Goal: Ask a question

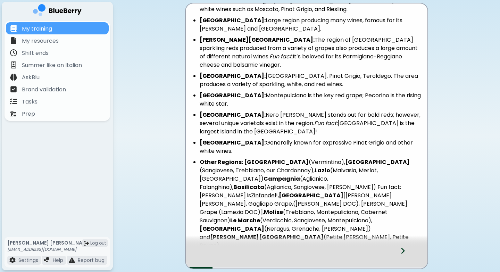
scroll to position [189, 0]
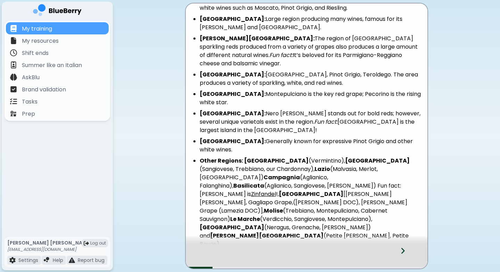
click at [402, 251] on icon at bounding box center [402, 251] width 5 height 8
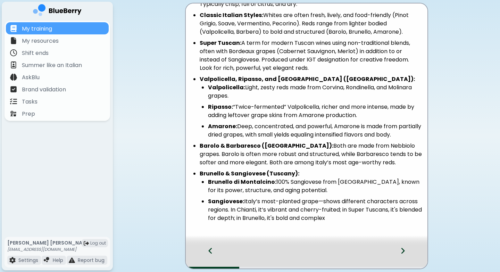
scroll to position [119, 0]
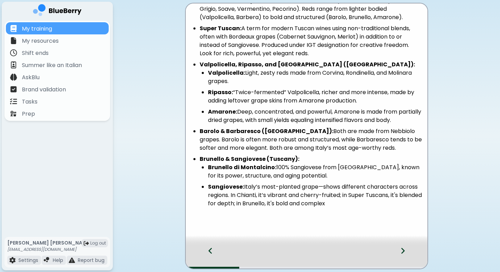
click at [209, 251] on icon at bounding box center [209, 251] width 3 height 6
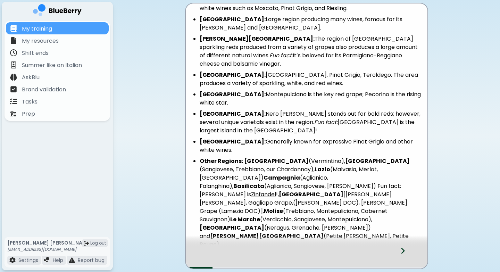
scroll to position [189, 0]
click at [405, 251] on div at bounding box center [407, 257] width 41 height 23
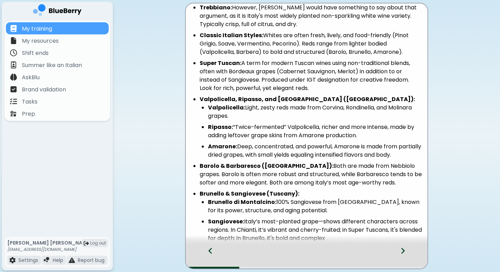
scroll to position [120, 0]
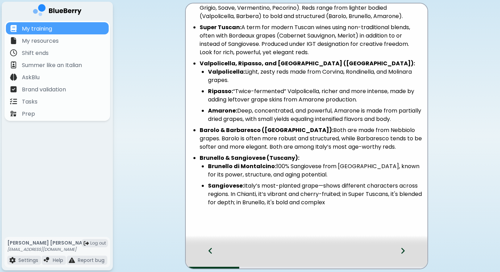
click at [404, 250] on icon at bounding box center [402, 251] width 3 height 6
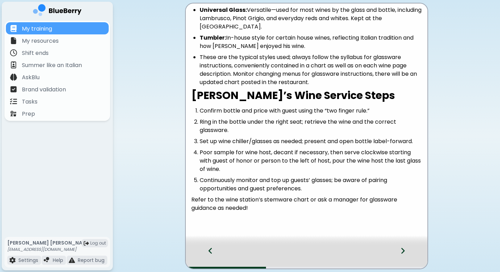
scroll to position [98, 0]
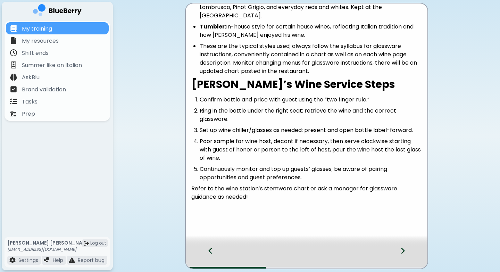
click at [399, 252] on div at bounding box center [407, 257] width 41 height 23
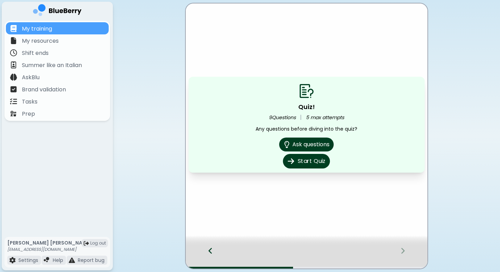
click at [317, 161] on button "Start Quiz" at bounding box center [306, 161] width 47 height 15
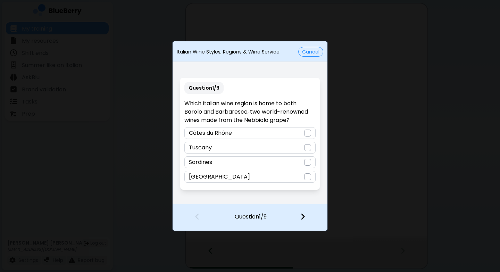
click at [293, 178] on div "[GEOGRAPHIC_DATA]" at bounding box center [249, 177] width 131 height 12
click at [305, 216] on img at bounding box center [302, 217] width 5 height 8
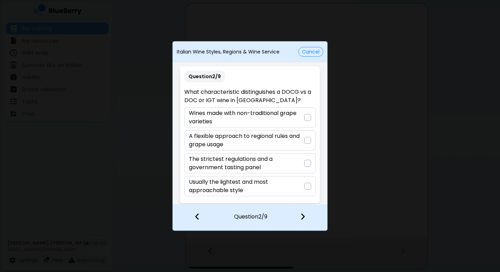
scroll to position [2, 0]
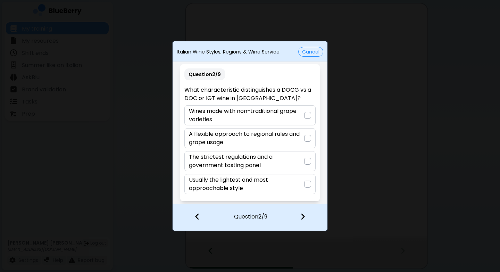
click at [310, 53] on button "Cancel" at bounding box center [310, 52] width 25 height 10
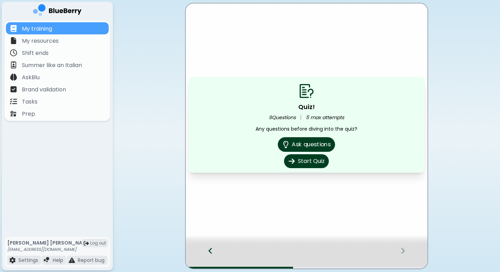
click at [296, 144] on button "Ask questions" at bounding box center [306, 144] width 57 height 15
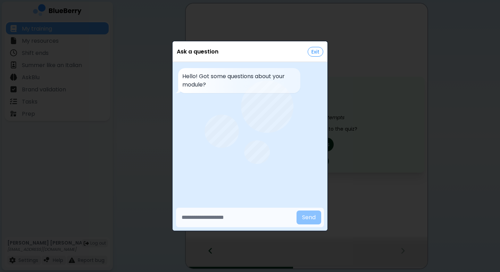
click at [213, 219] on input "text" at bounding box center [236, 217] width 115 height 14
type input "**********"
click at [297, 210] on button "Send" at bounding box center [309, 217] width 25 height 14
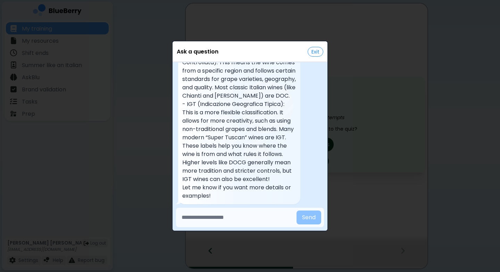
scroll to position [184, 0]
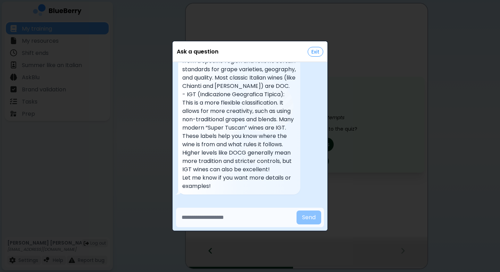
click at [315, 54] on button "Exit" at bounding box center [316, 52] width 16 height 10
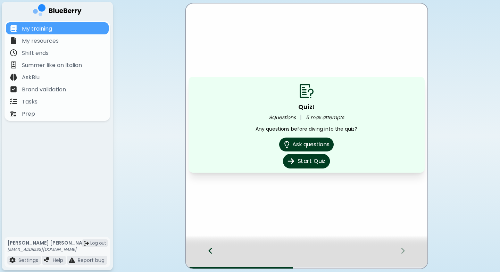
click at [306, 166] on button "Start Quiz" at bounding box center [306, 161] width 47 height 15
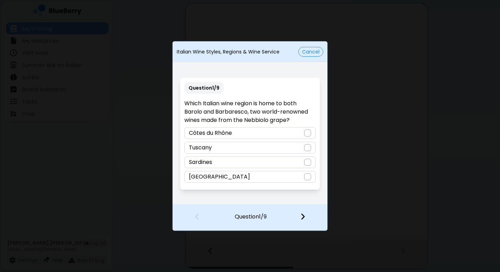
click at [306, 177] on div at bounding box center [307, 176] width 7 height 7
click at [304, 219] on img at bounding box center [302, 217] width 5 height 8
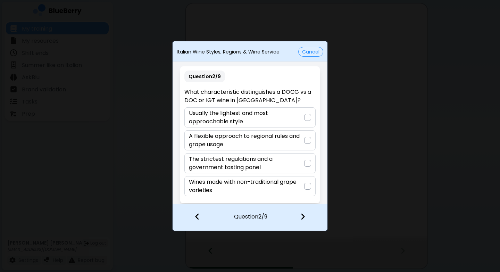
click at [311, 53] on button "Cancel" at bounding box center [310, 52] width 25 height 10
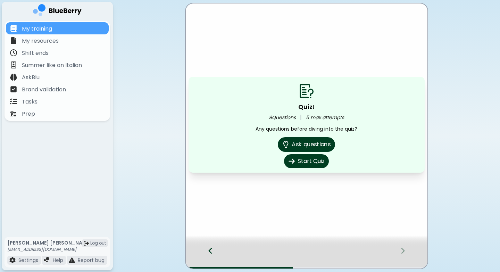
click at [300, 145] on button "Ask questions" at bounding box center [306, 144] width 57 height 15
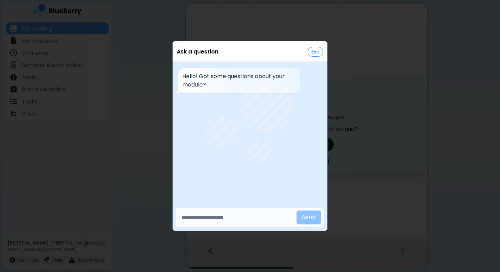
click at [317, 51] on button "Exit" at bounding box center [316, 52] width 16 height 10
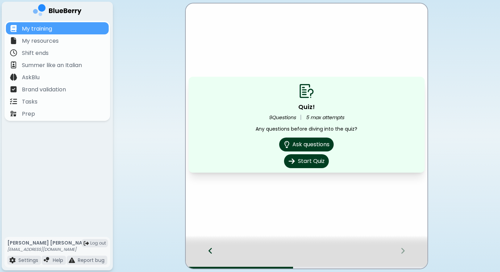
click at [210, 251] on icon at bounding box center [210, 251] width 5 height 8
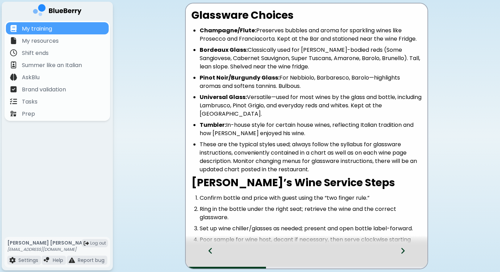
click at [210, 251] on icon at bounding box center [210, 251] width 5 height 8
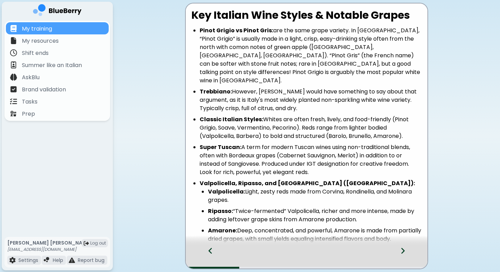
click at [210, 251] on icon at bounding box center [210, 251] width 5 height 8
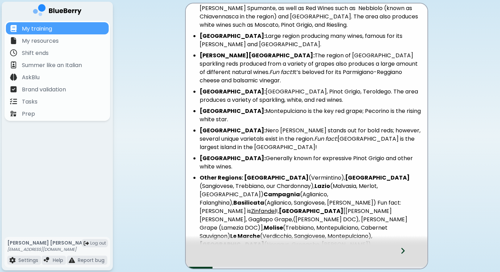
scroll to position [189, 0]
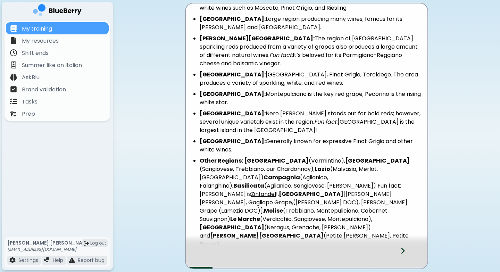
click at [402, 249] on icon at bounding box center [402, 251] width 3 height 6
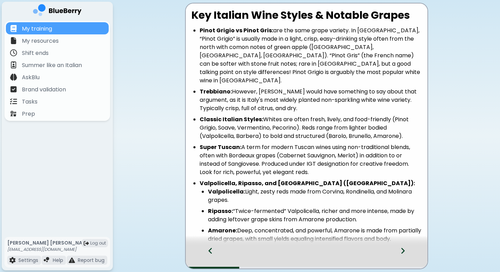
click at [402, 249] on icon at bounding box center [402, 251] width 3 height 6
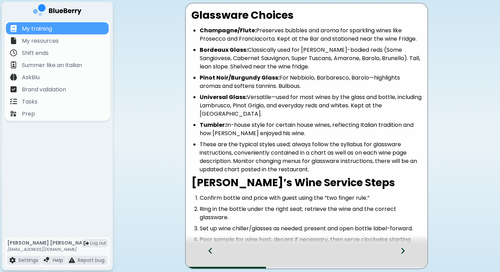
click at [412, 254] on div at bounding box center [407, 257] width 41 height 23
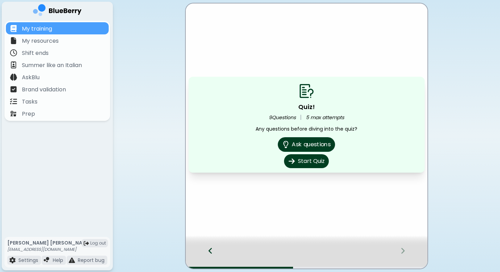
click at [316, 145] on button "Ask questions" at bounding box center [306, 144] width 57 height 15
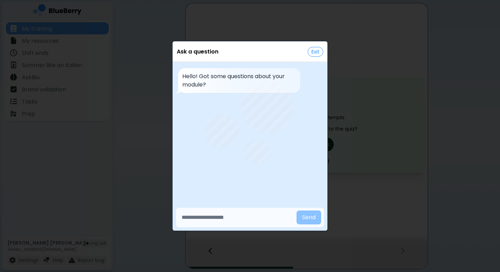
click at [191, 216] on input "text" at bounding box center [236, 217] width 115 height 14
click at [252, 216] on input "**********" at bounding box center [236, 217] width 115 height 14
type input "**********"
click at [296, 210] on button "Send" at bounding box center [308, 217] width 25 height 14
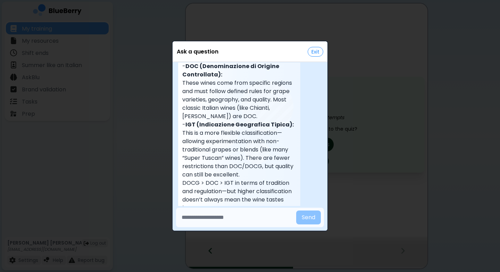
scroll to position [193, 0]
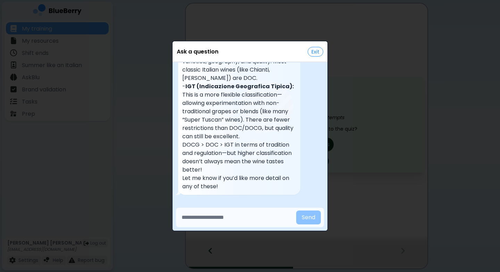
click at [316, 53] on button "Exit" at bounding box center [316, 52] width 16 height 10
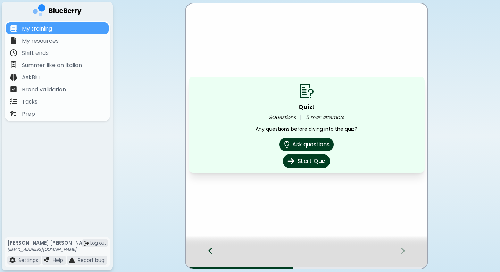
click at [311, 157] on button "Start Quiz" at bounding box center [306, 161] width 47 height 15
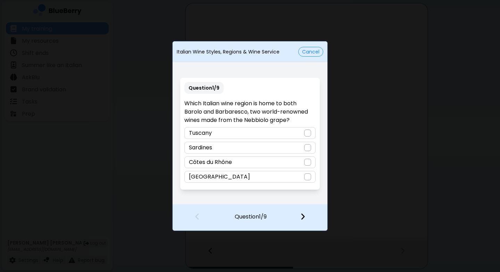
click at [302, 180] on div "[GEOGRAPHIC_DATA]" at bounding box center [249, 177] width 131 height 12
click at [304, 211] on div at bounding box center [307, 217] width 41 height 26
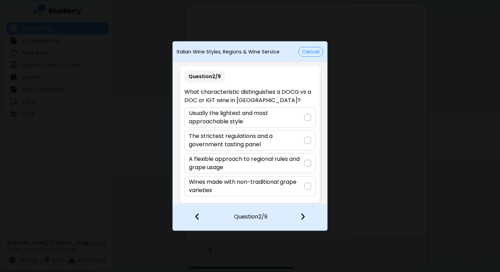
click at [304, 139] on div at bounding box center [307, 140] width 7 height 7
click at [301, 216] on img at bounding box center [302, 217] width 5 height 8
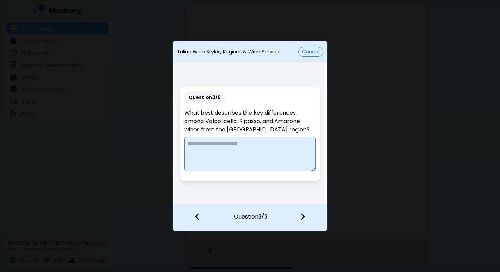
click at [312, 51] on button "Cancel" at bounding box center [310, 52] width 25 height 10
